Goal: Navigation & Orientation: Understand site structure

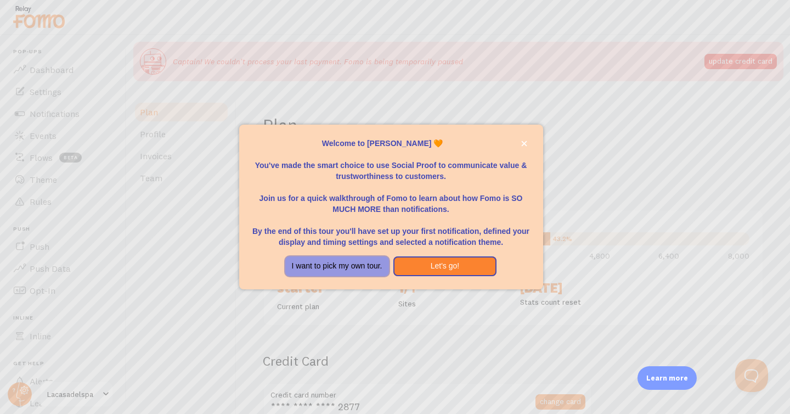
click at [373, 263] on button "I want to pick my own tour." at bounding box center [337, 266] width 104 height 20
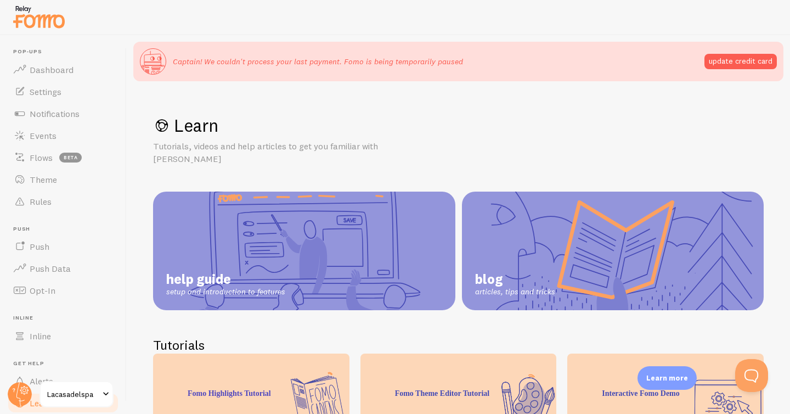
click at [496, 108] on div "Learn Tutorials, videos and help articles to get you familiar with Fomo help gu…" at bounding box center [459, 277] width 664 height 379
click at [56, 69] on span "Dashboard" at bounding box center [52, 69] width 44 height 11
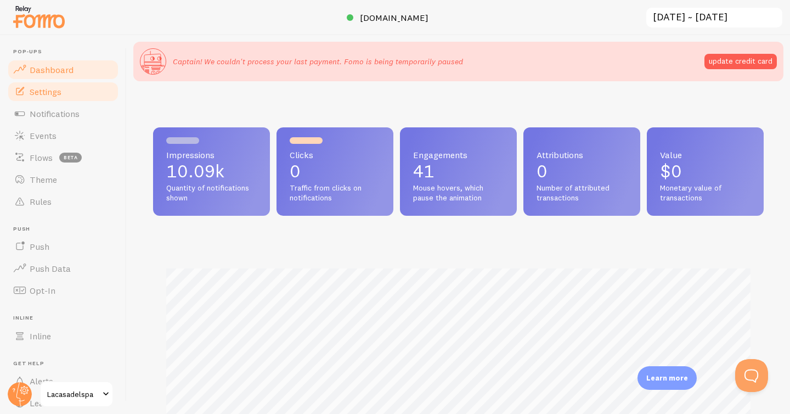
click at [92, 87] on link "Settings" at bounding box center [63, 92] width 113 height 22
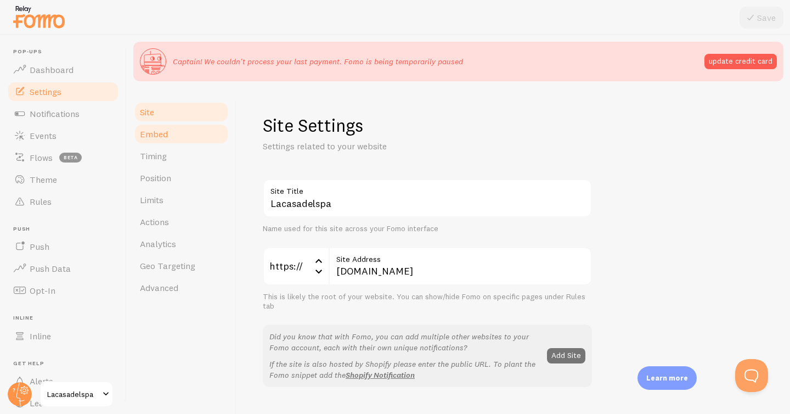
click at [154, 132] on span "Embed" at bounding box center [154, 133] width 28 height 11
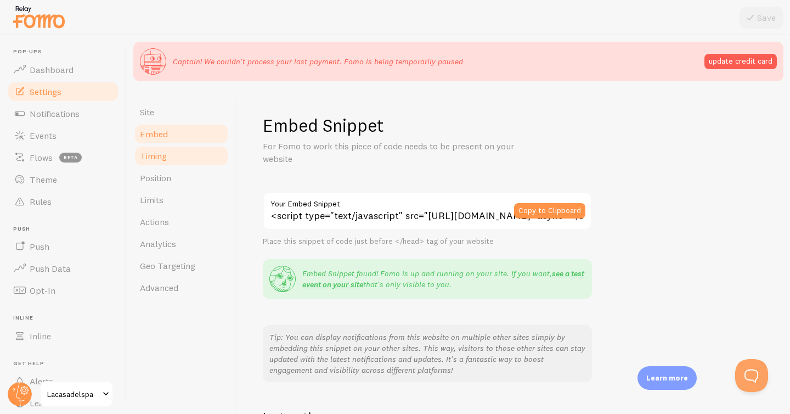
click at [177, 157] on link "Timing" at bounding box center [181, 156] width 96 height 22
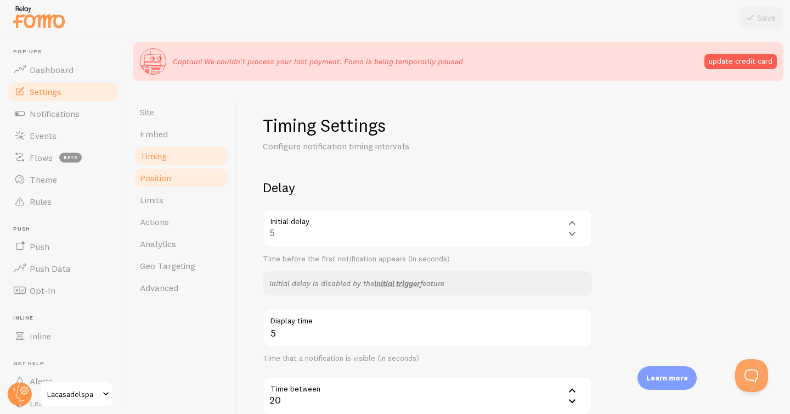
click at [182, 176] on link "Position" at bounding box center [181, 178] width 96 height 22
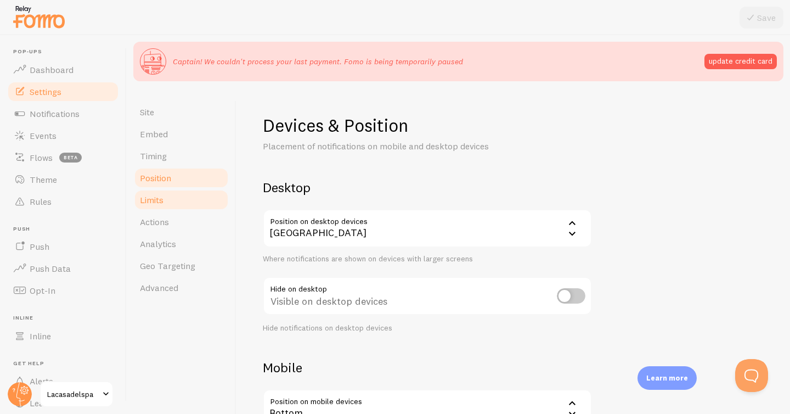
click at [187, 209] on link "Limits" at bounding box center [181, 200] width 96 height 22
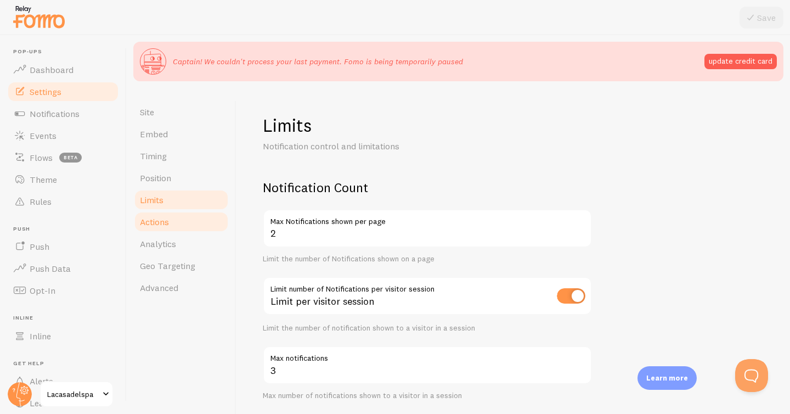
click at [186, 224] on link "Actions" at bounding box center [181, 222] width 96 height 22
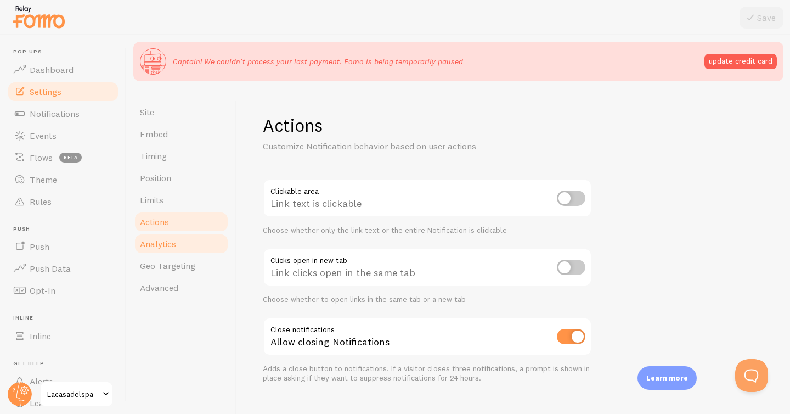
click at [186, 253] on link "Analytics" at bounding box center [181, 244] width 96 height 22
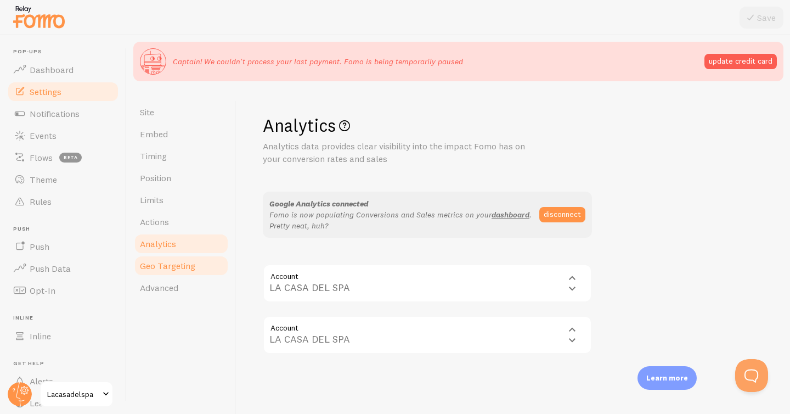
click at [183, 273] on link "Geo Targeting" at bounding box center [181, 266] width 96 height 22
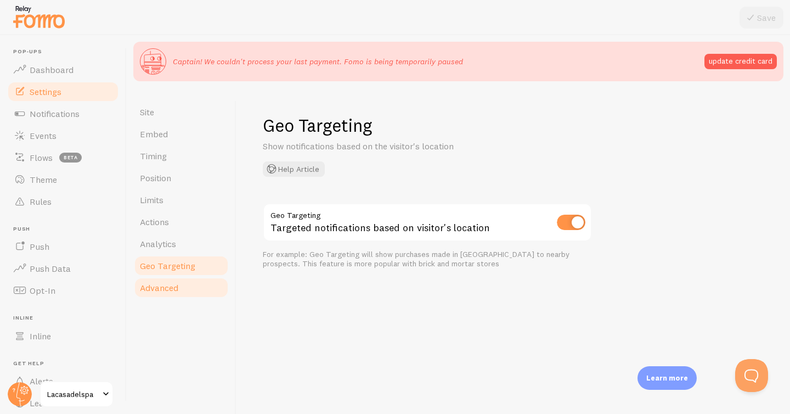
click at [182, 286] on link "Advanced" at bounding box center [181, 288] width 96 height 22
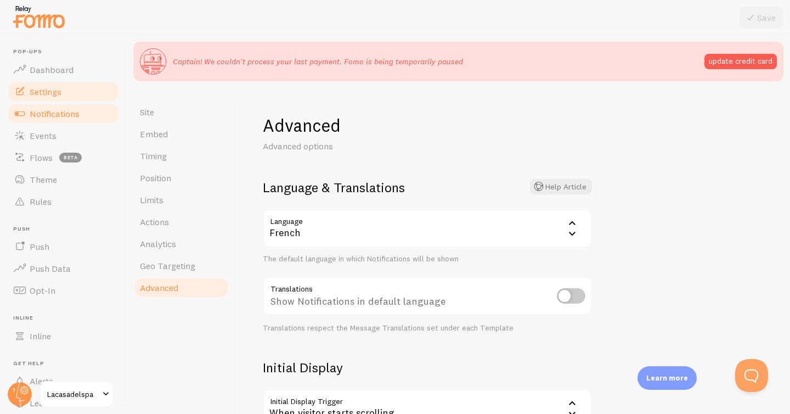
click at [84, 120] on link "Notifications" at bounding box center [63, 114] width 113 height 22
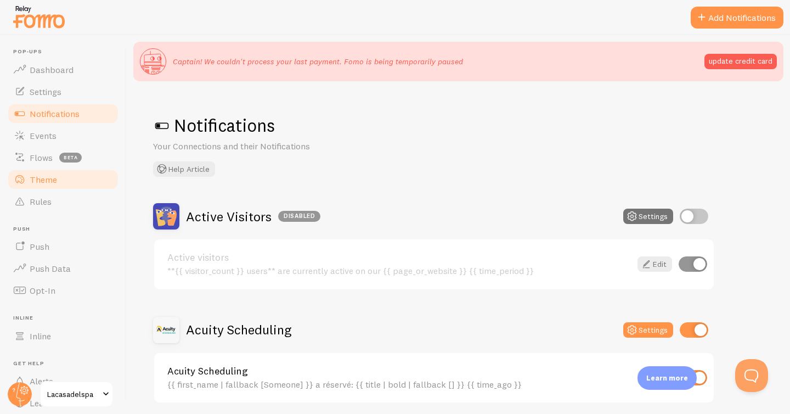
click at [111, 179] on link "Theme" at bounding box center [63, 180] width 113 height 22
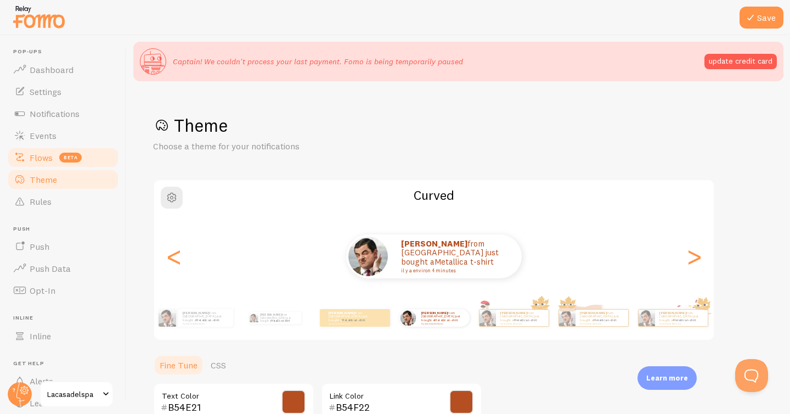
click at [98, 153] on link "Flows beta" at bounding box center [63, 158] width 113 height 22
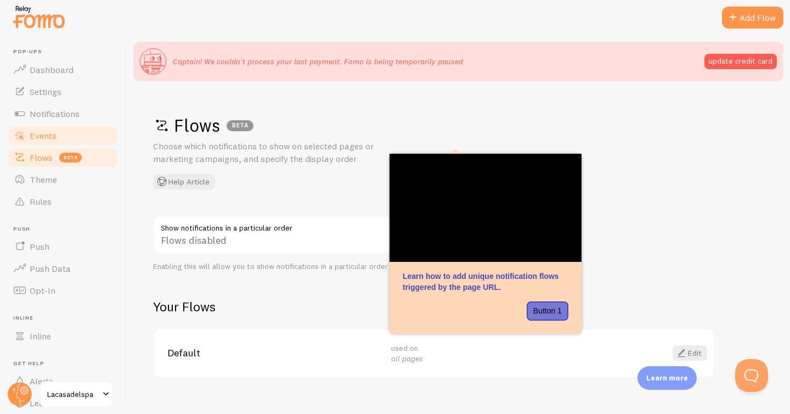
click at [89, 129] on link "Events" at bounding box center [63, 136] width 113 height 22
